Goal: Task Accomplishment & Management: Complete application form

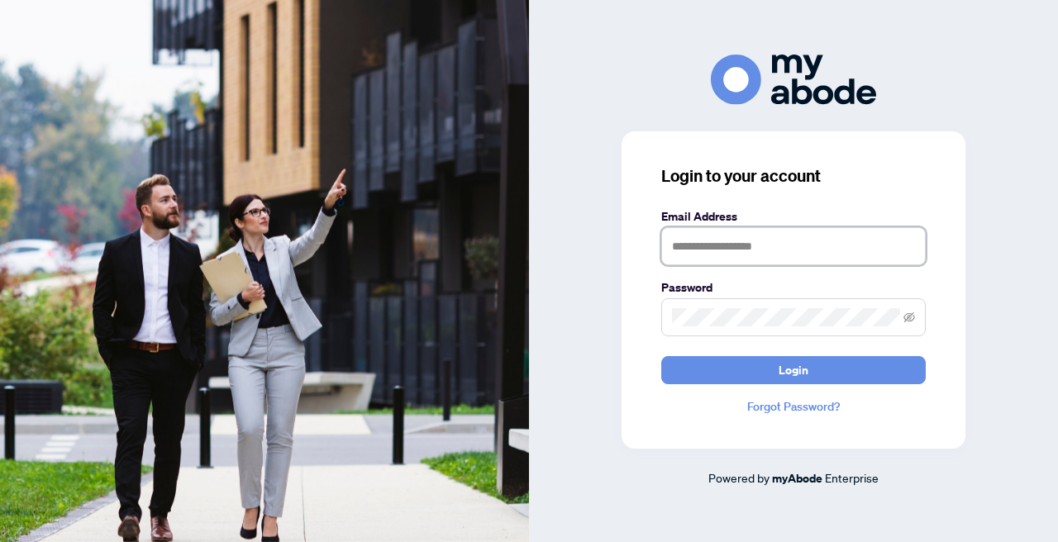
type input "**********"
click at [794, 370] on button "Login" at bounding box center [793, 370] width 265 height 28
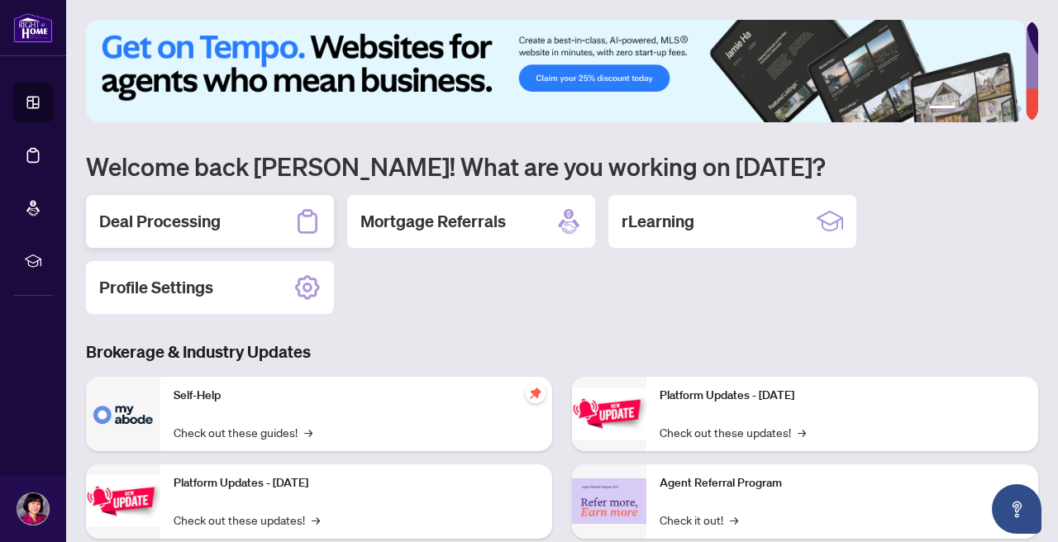
click at [212, 215] on h2 "Deal Processing" at bounding box center [160, 221] width 122 height 23
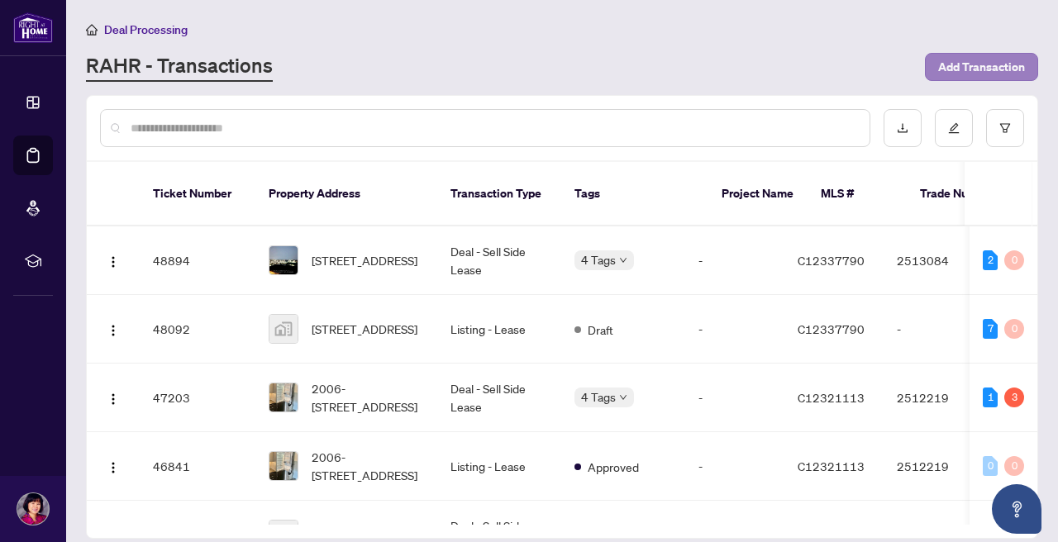
click at [985, 65] on span "Add Transaction" at bounding box center [981, 67] width 87 height 26
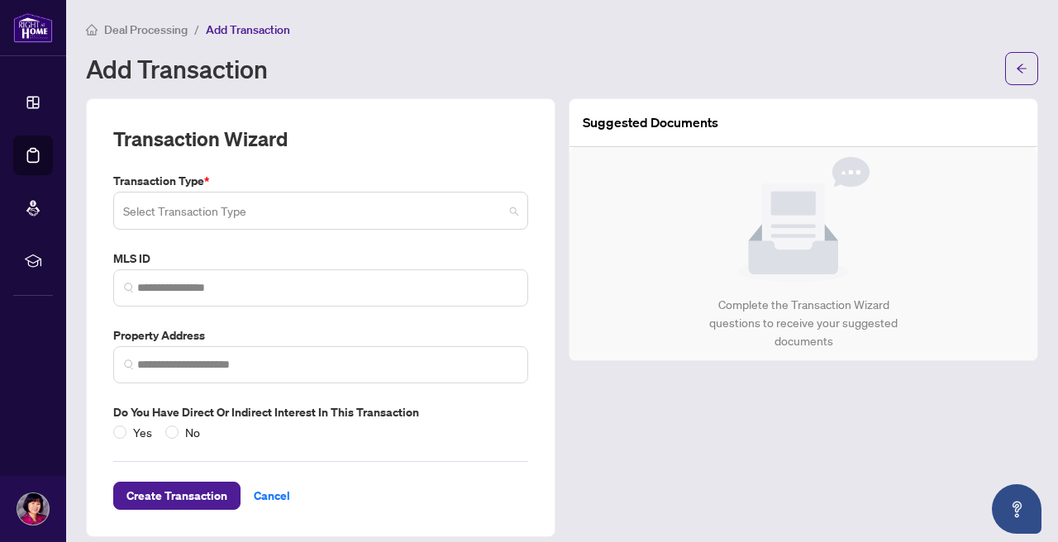
click at [508, 209] on span at bounding box center [320, 210] width 395 height 31
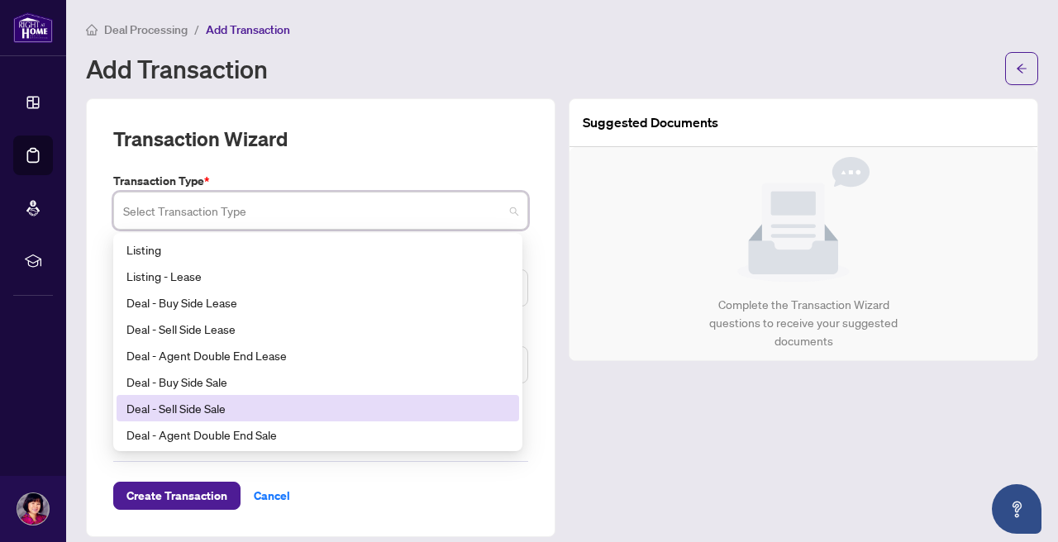
click at [426, 396] on div "Deal - Sell Side Sale" at bounding box center [318, 408] width 403 height 26
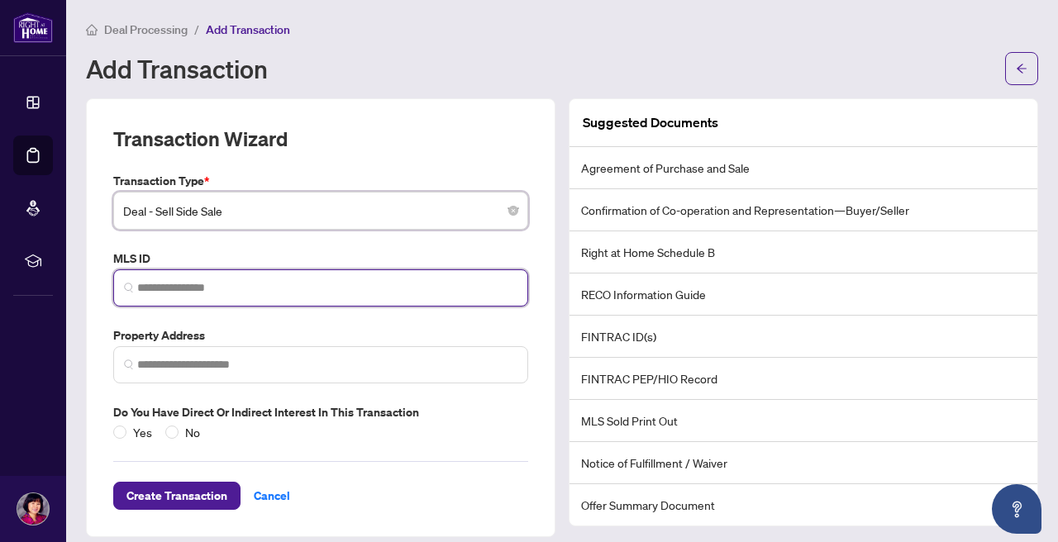
click at [505, 279] on input "search" at bounding box center [327, 287] width 380 height 17
